Goal: Navigation & Orientation: Find specific page/section

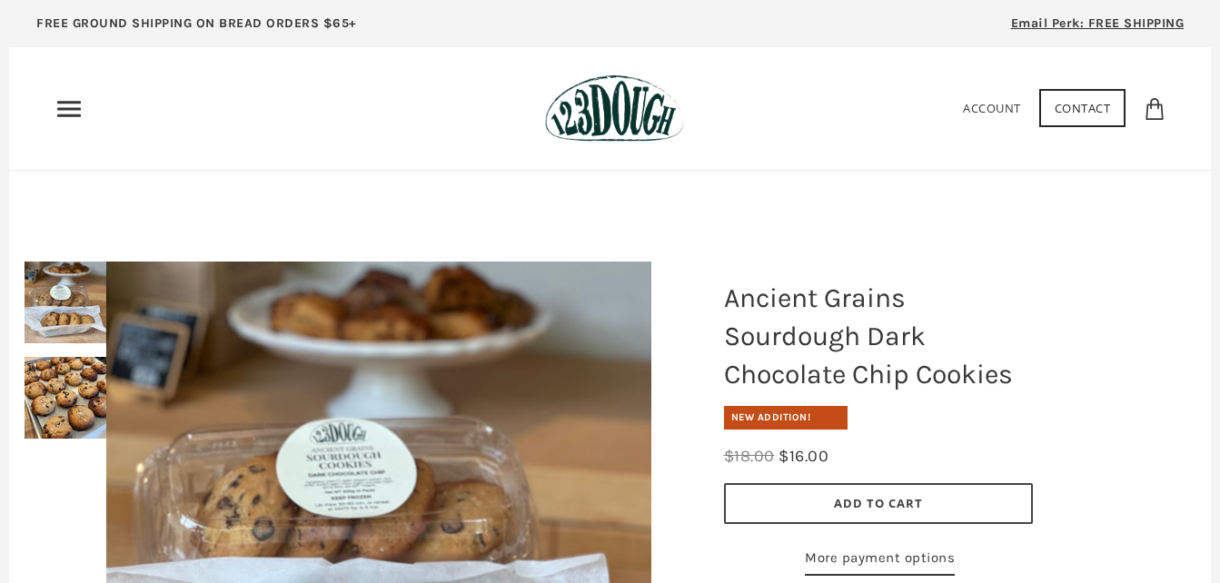
click at [1071, 114] on link "Contact" at bounding box center [1082, 108] width 87 height 38
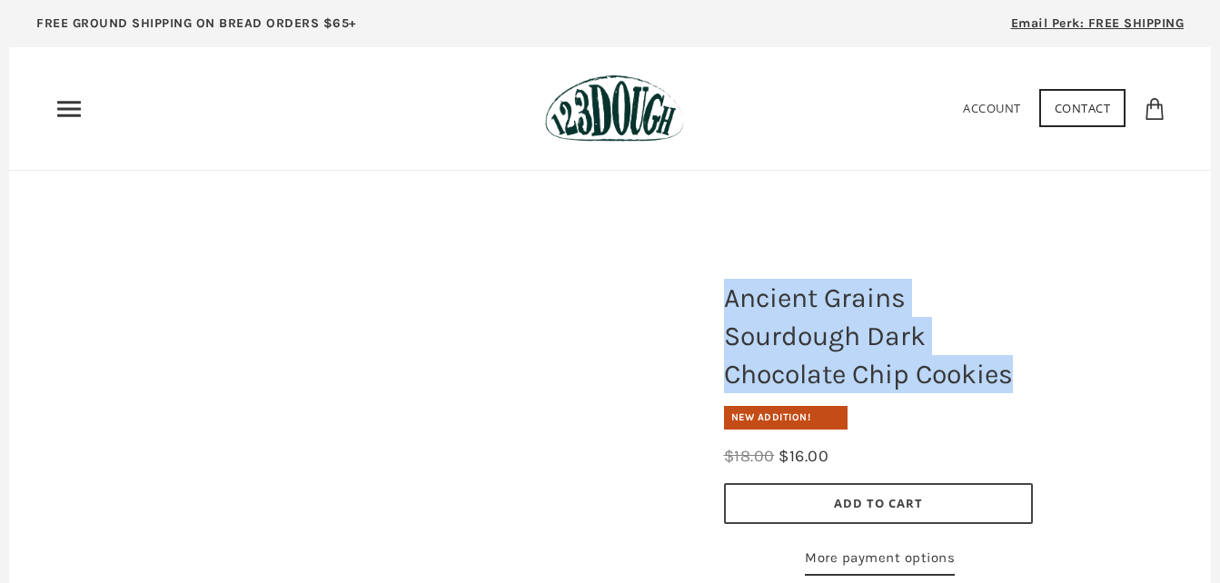
drag, startPoint x: 1029, startPoint y: 369, endPoint x: 713, endPoint y: 302, distance: 323.2
click at [713, 302] on h1 "Ancient Grains Sourdough Dark Chocolate Chip Cookies" at bounding box center [878, 336] width 336 height 133
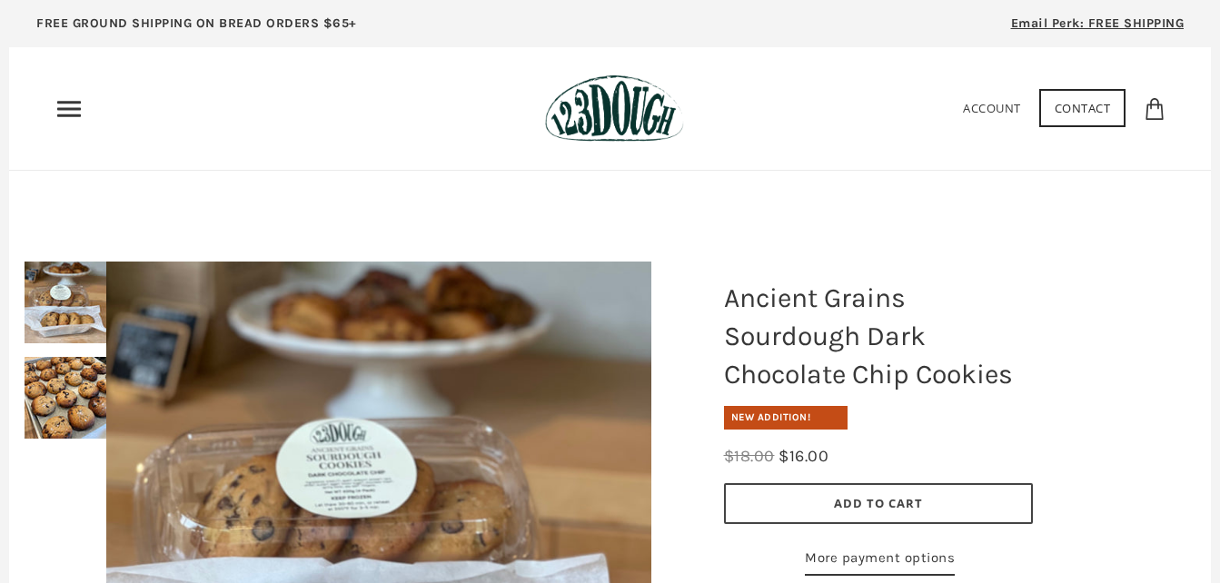
click at [73, 113] on icon "Primary" at bounding box center [69, 108] width 29 height 29
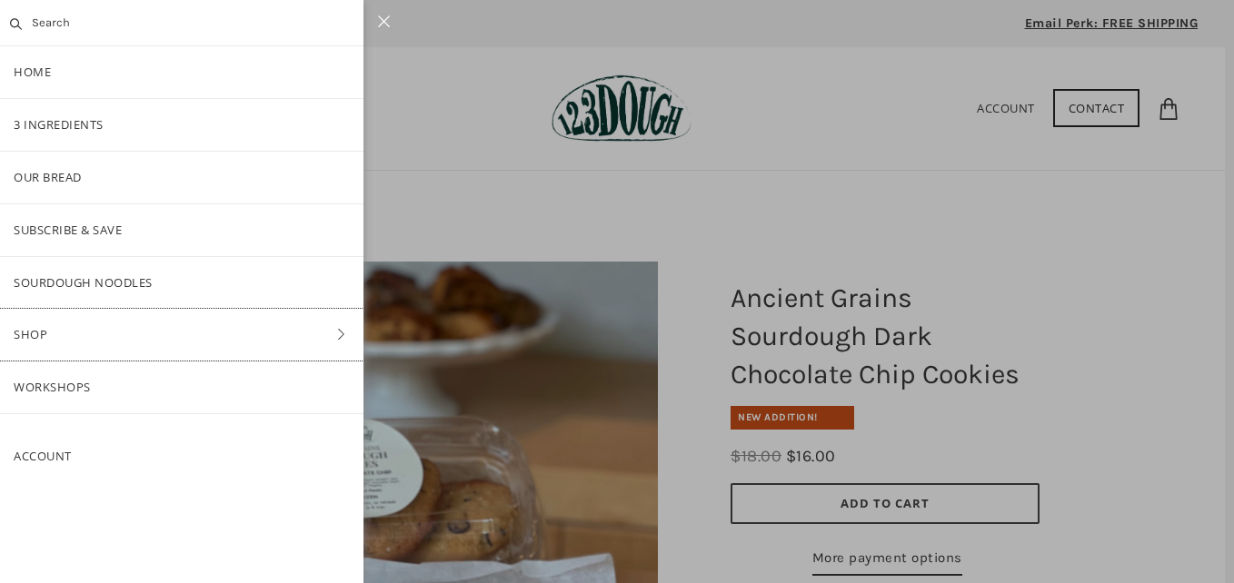
click at [59, 332] on link "Shop" at bounding box center [181, 335] width 363 height 52
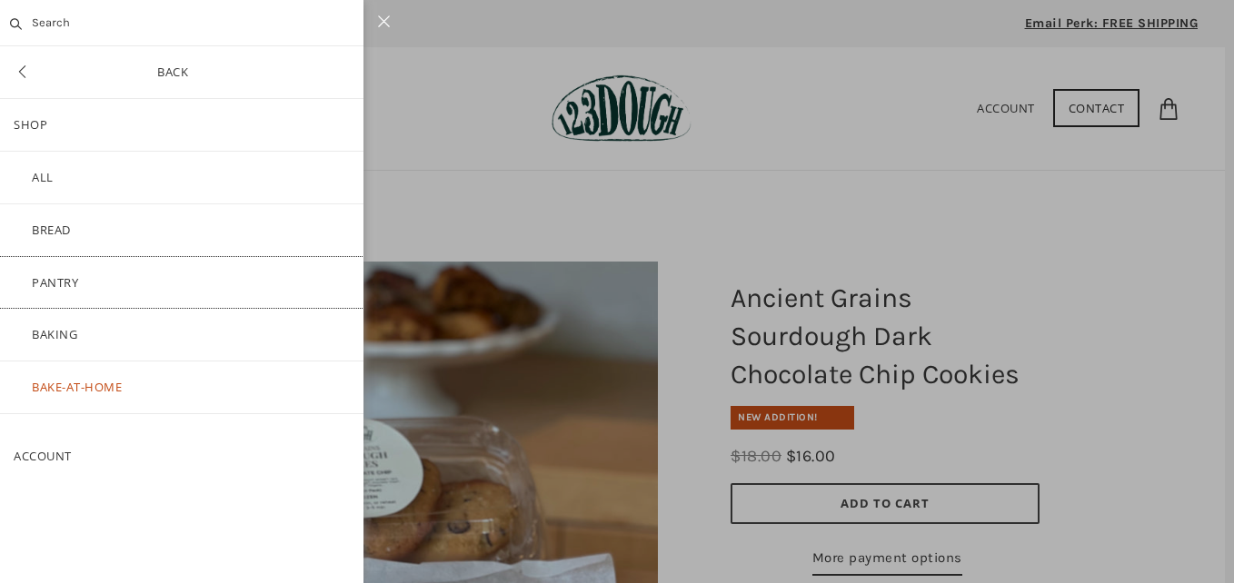
click at [63, 285] on link "Pantry" at bounding box center [181, 283] width 363 height 52
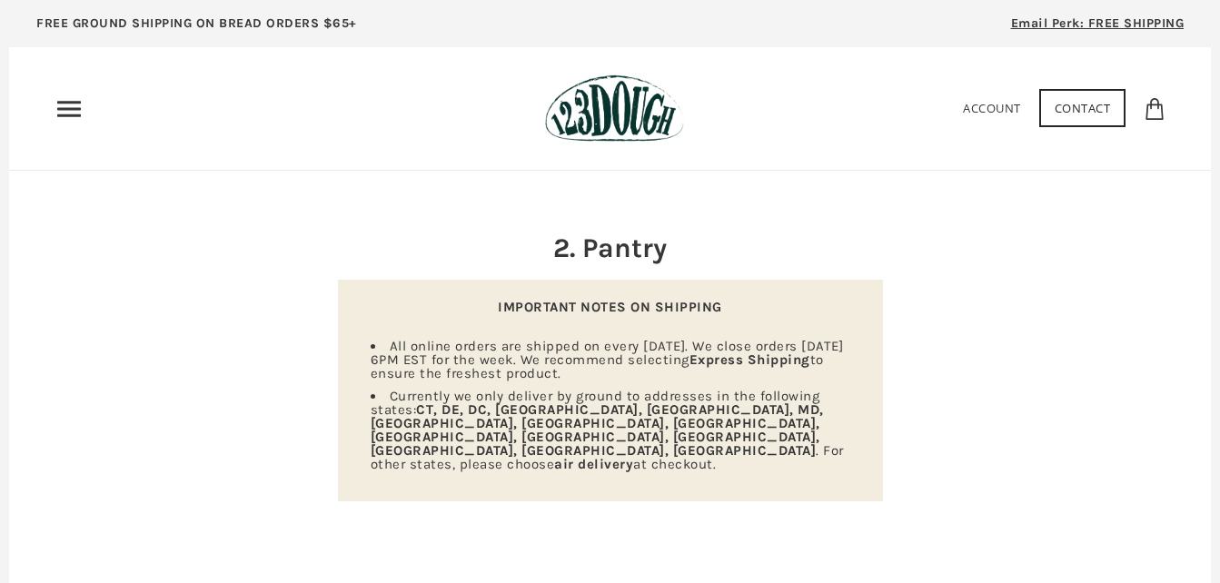
click at [78, 107] on icon "Primary" at bounding box center [69, 108] width 29 height 29
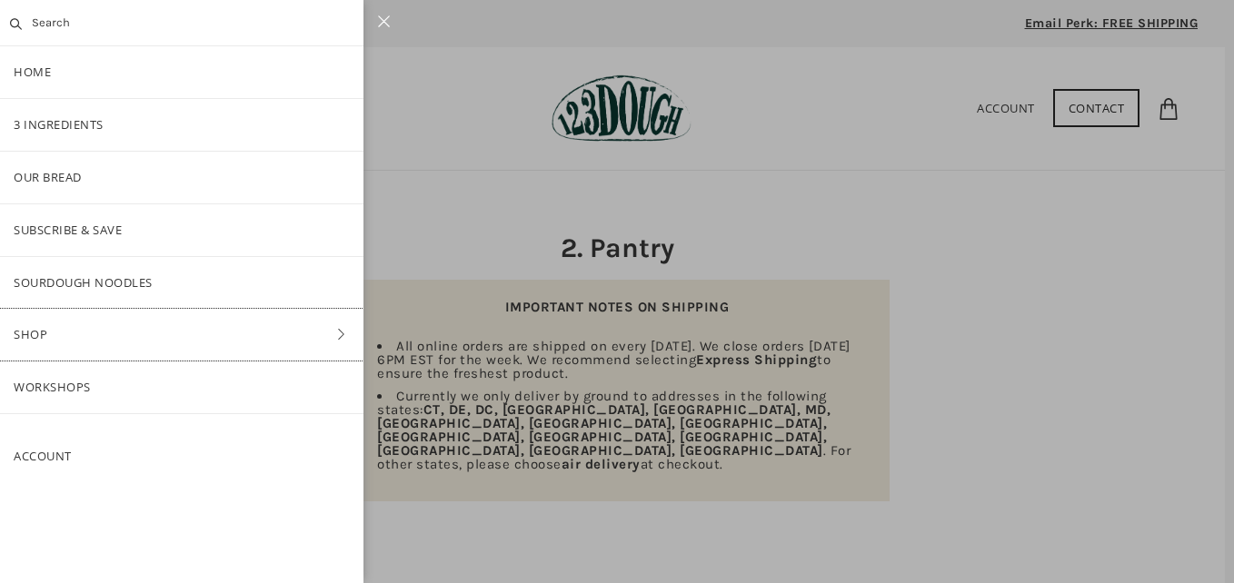
click at [87, 338] on link "Shop" at bounding box center [181, 335] width 363 height 52
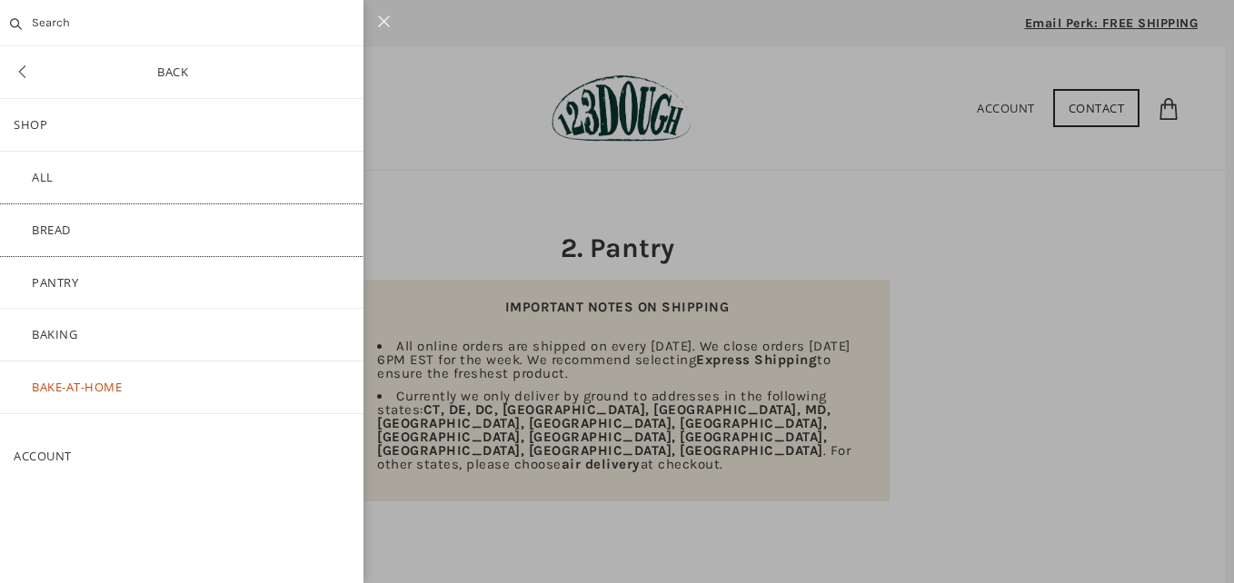
click at [70, 227] on link "Bread" at bounding box center [181, 230] width 363 height 52
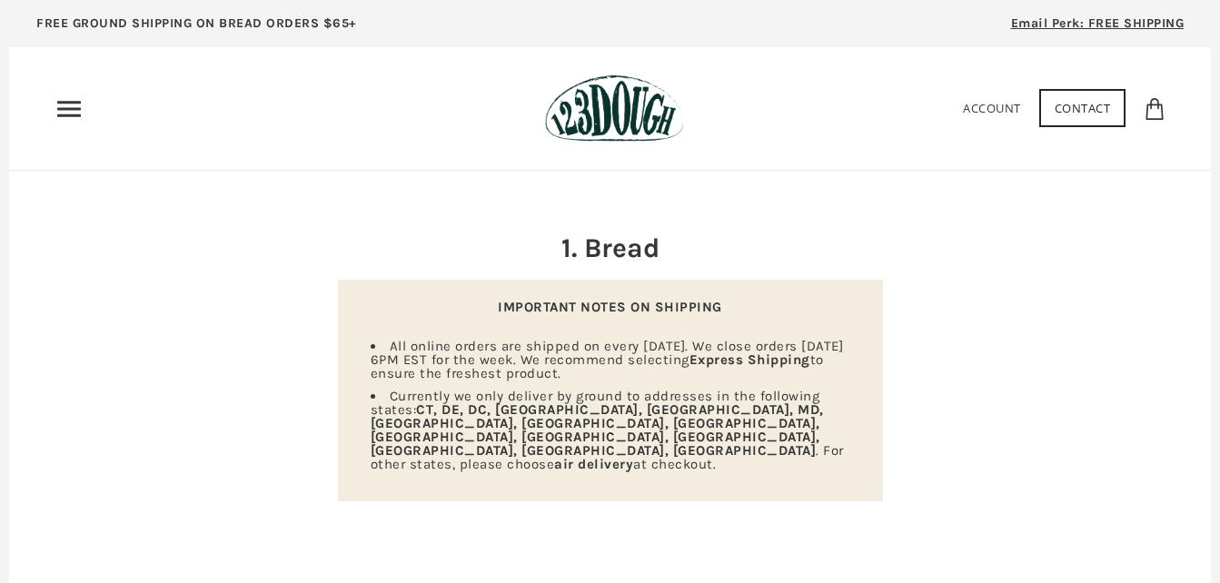
click at [65, 107] on icon "Primary" at bounding box center [69, 108] width 29 height 29
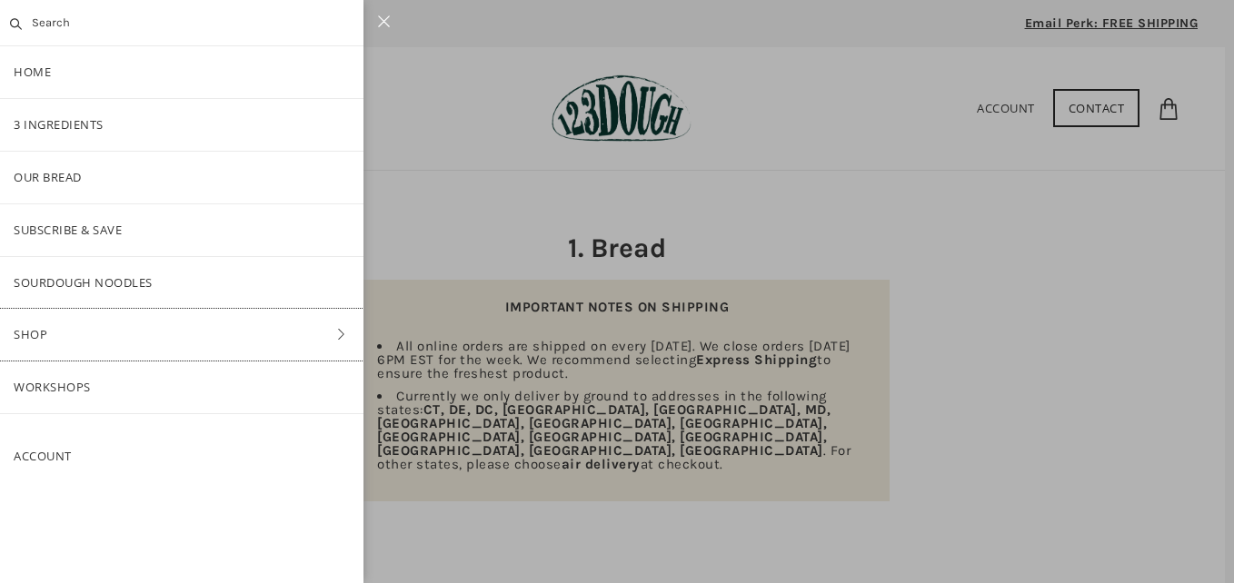
click at [58, 337] on link "Shop" at bounding box center [181, 335] width 363 height 52
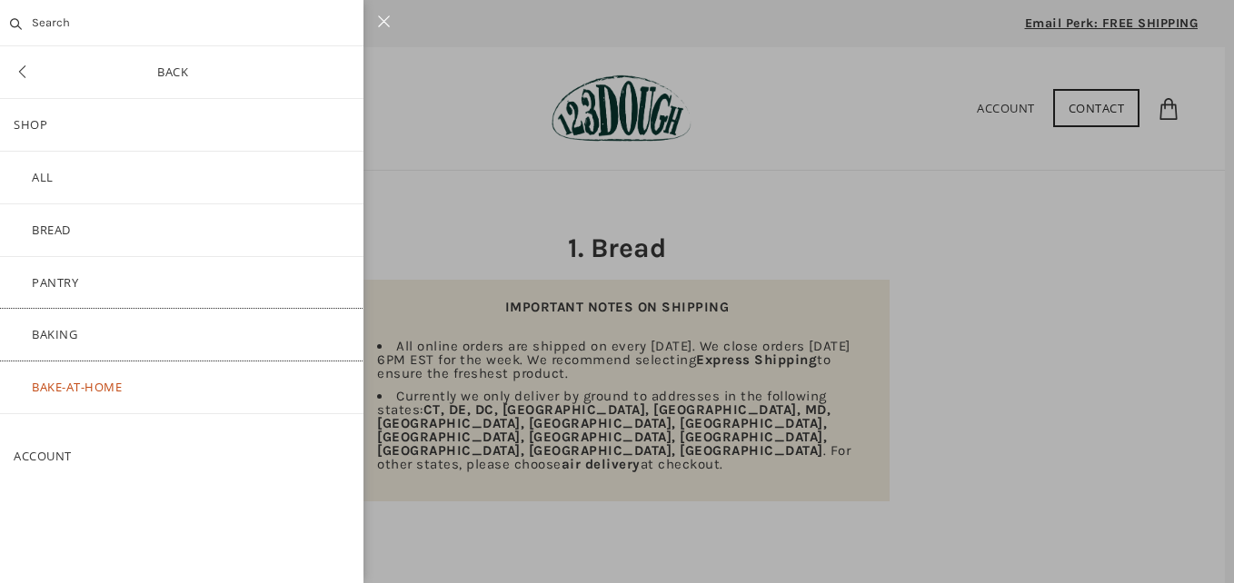
click at [66, 337] on link "Baking" at bounding box center [181, 335] width 363 height 52
click at [96, 386] on link "Bake-at-Home" at bounding box center [181, 388] width 363 height 52
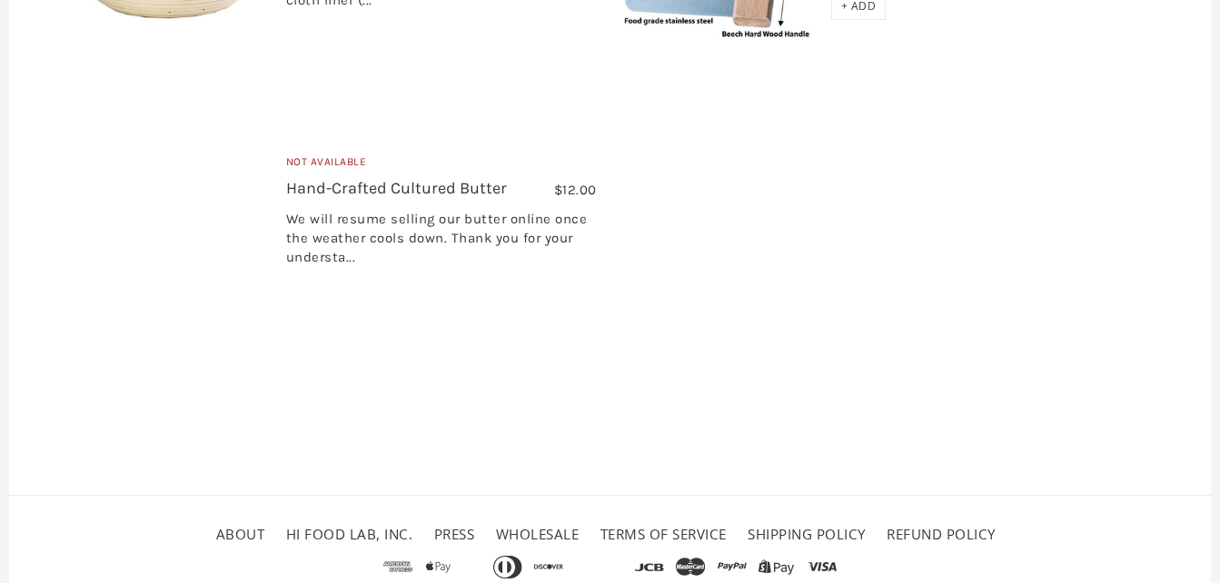
scroll to position [1042, 0]
